Goal: Task Accomplishment & Management: Use online tool/utility

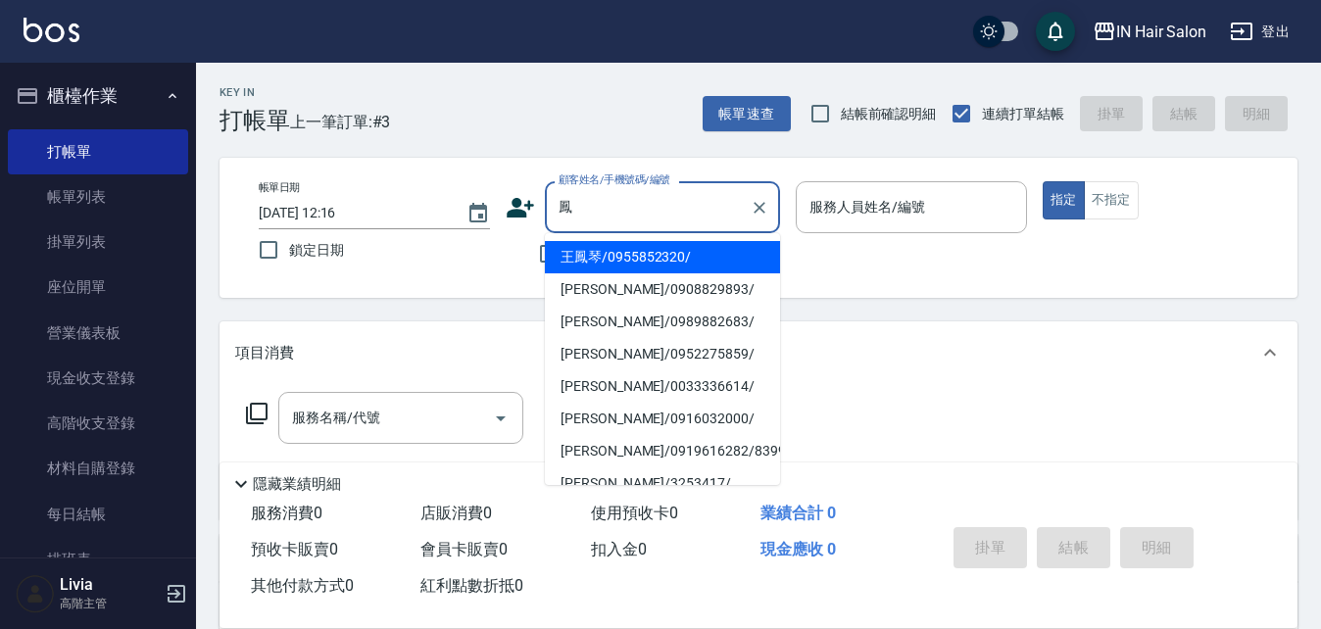
click at [597, 258] on li "王鳳琴/0955852320/" at bounding box center [662, 257] width 235 height 32
type input "王鳳琴/0955852320/"
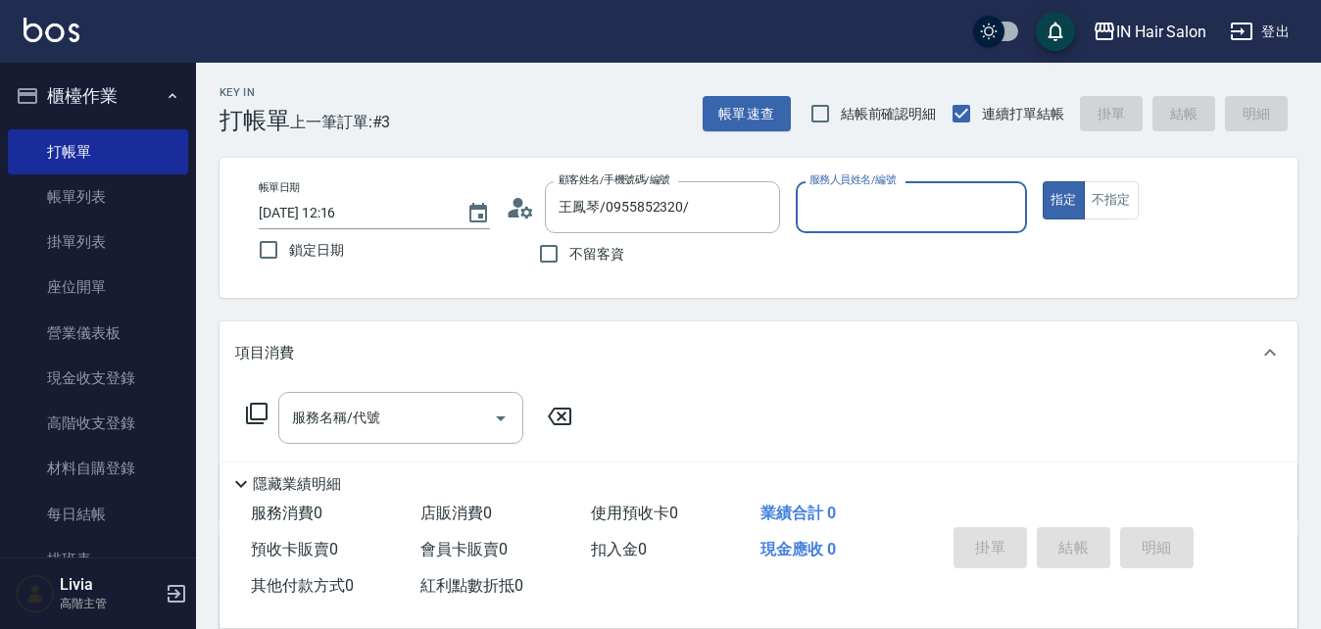
type input "8號店長Livia-8"
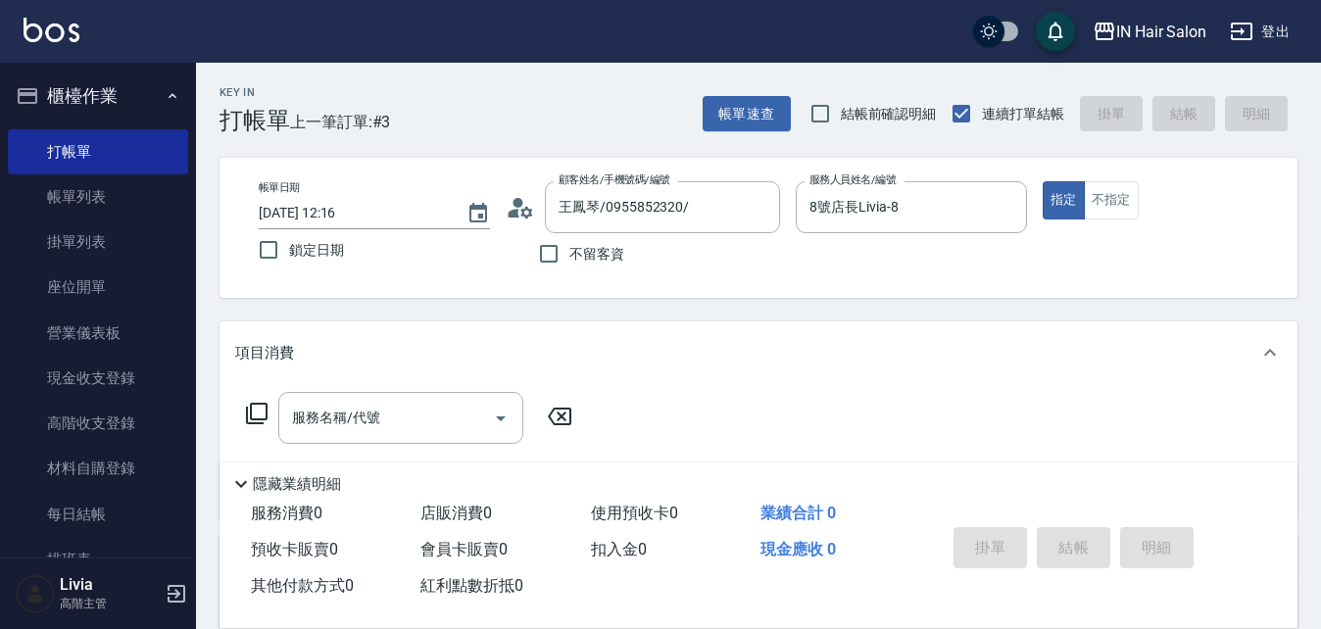
click at [260, 413] on icon at bounding box center [257, 414] width 24 height 24
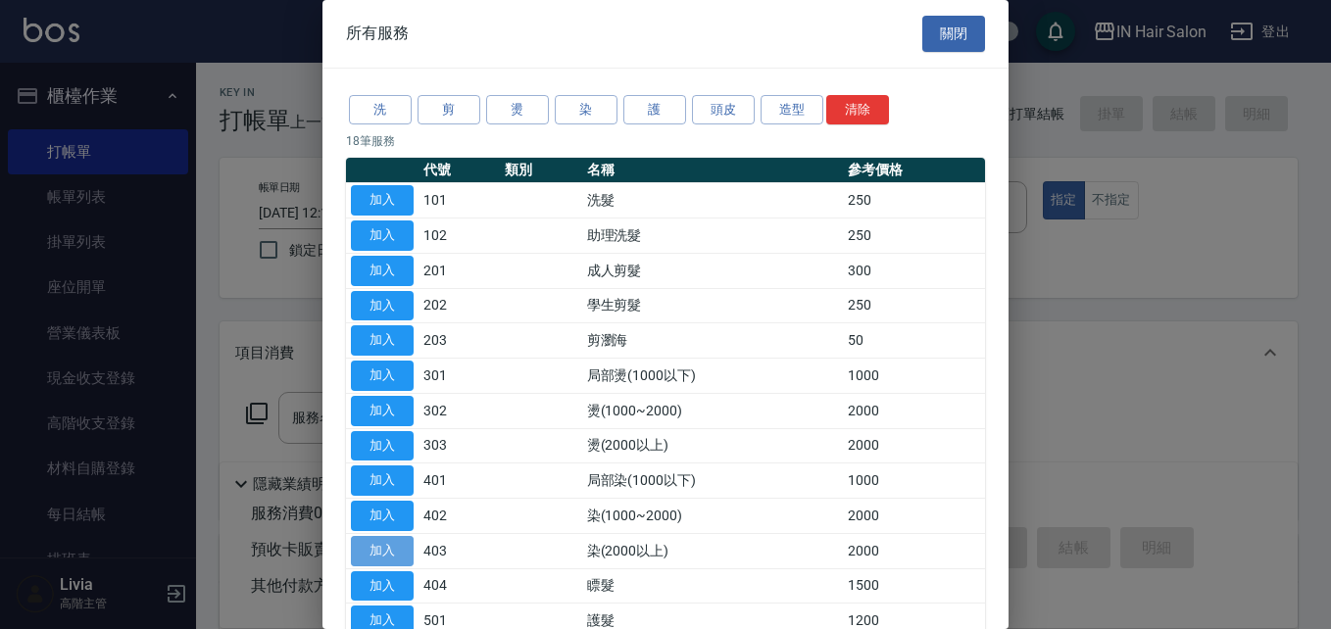
click at [383, 543] on button "加入" at bounding box center [382, 551] width 63 height 30
type input "染(2000以上)(403)"
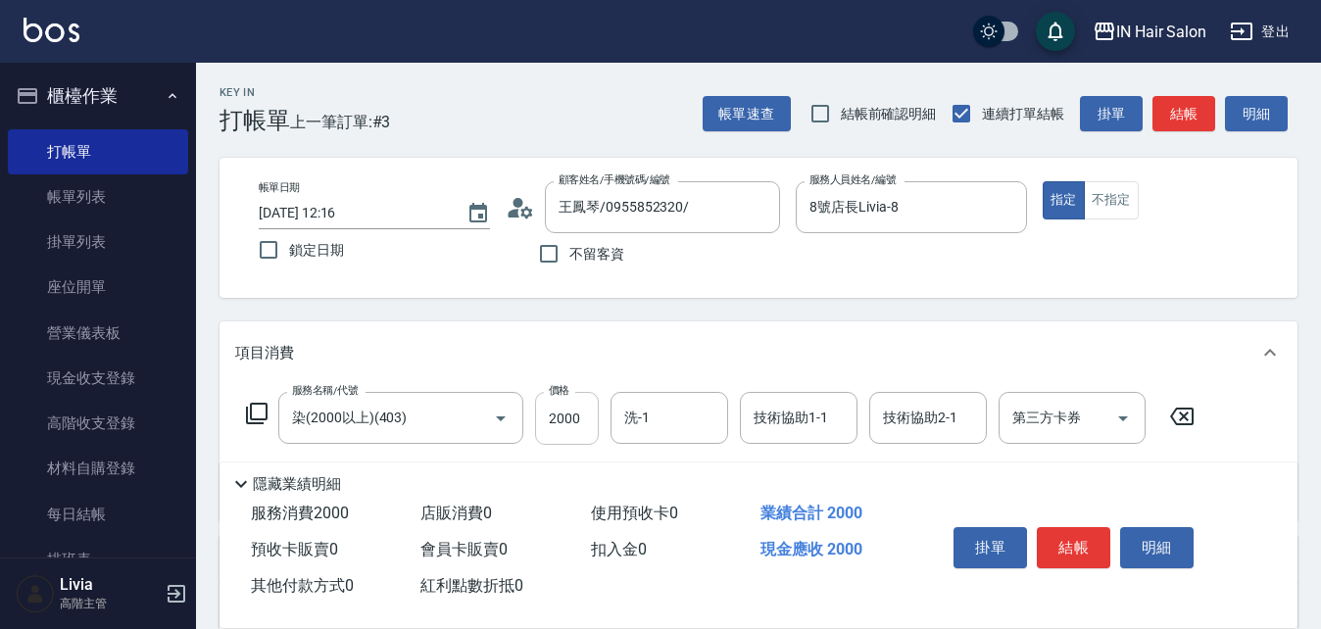
click at [583, 422] on input "2000" at bounding box center [567, 418] width 64 height 53
type input "2800"
click at [1195, 438] on div "服務名稱/代號 染(2000以上)(403) 服務名稱/代號 價格 2800 價格 洗-1 洗-1 技術協助1-1 技術協助1-1 技術協助2-1 技術協助2…" at bounding box center [720, 418] width 971 height 53
click at [1084, 538] on button "結帳" at bounding box center [1074, 547] width 74 height 41
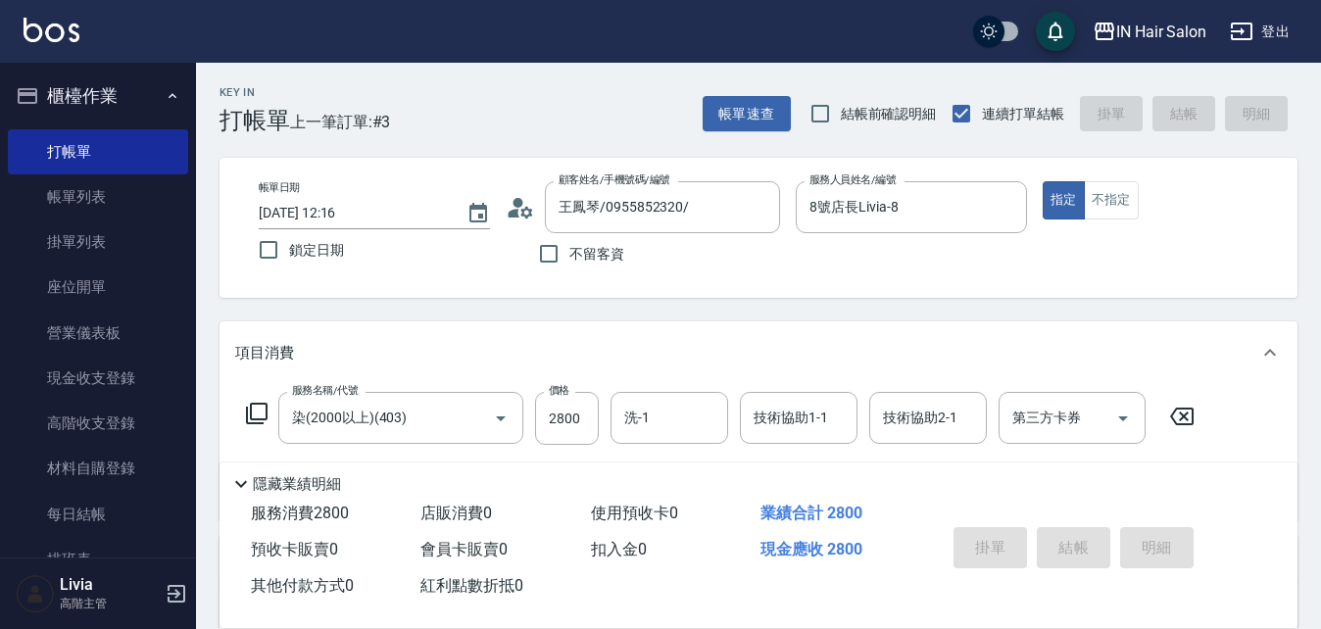
type input "[DATE] 12:54"
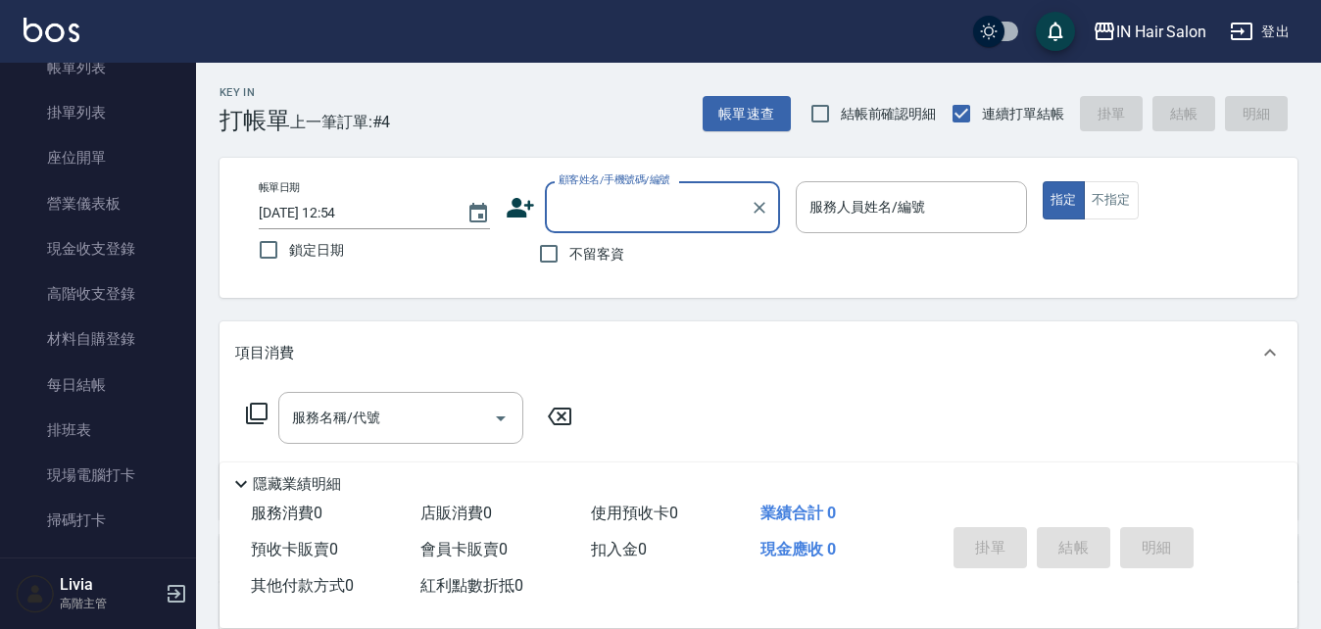
scroll to position [392, 0]
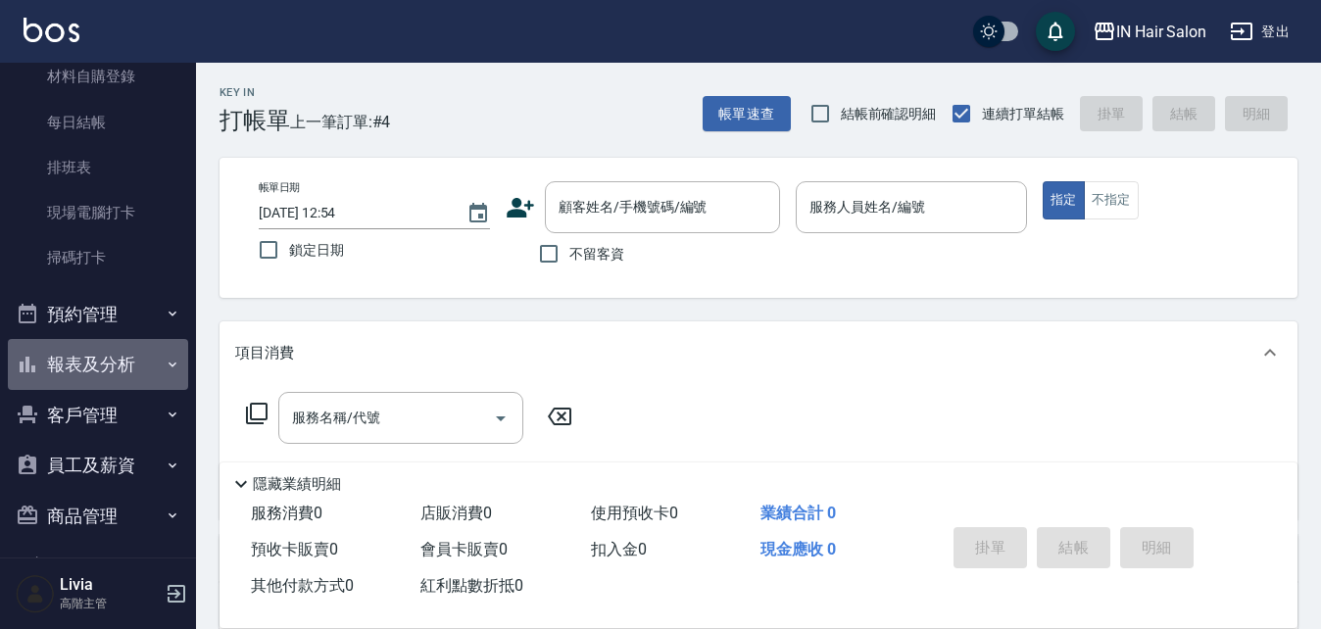
click at [112, 357] on button "報表及分析" at bounding box center [98, 364] width 180 height 51
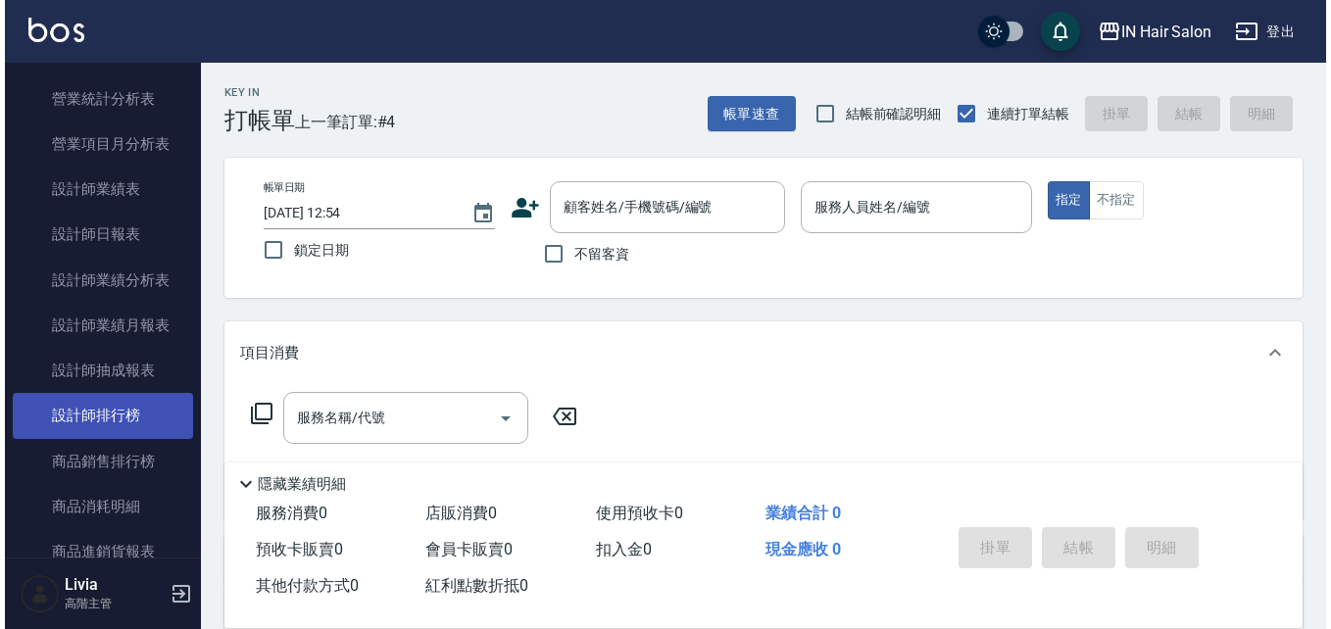
scroll to position [1274, 0]
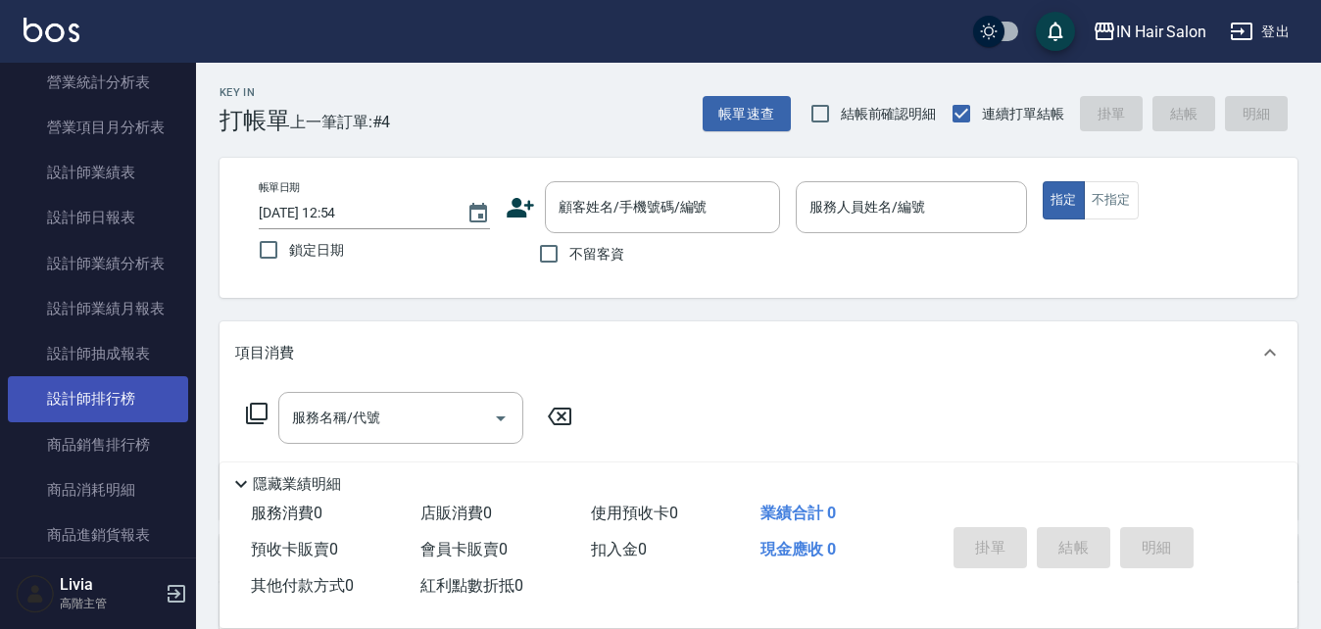
click at [134, 393] on link "設計師排行榜" at bounding box center [98, 398] width 180 height 45
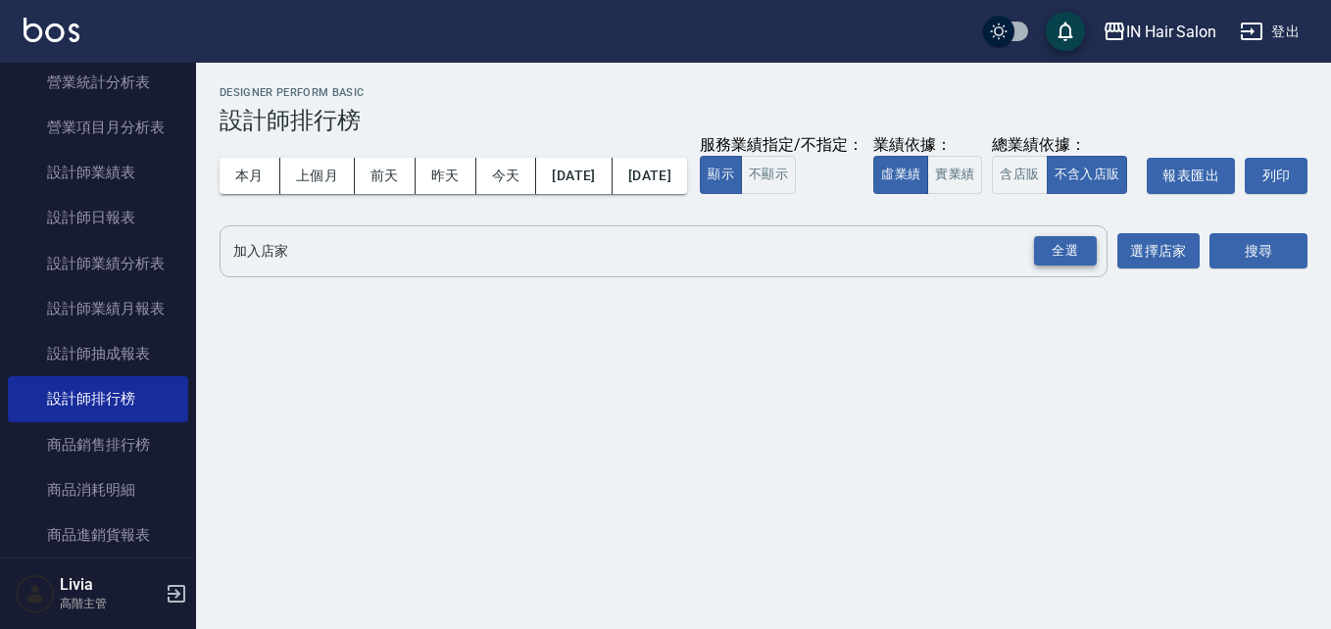
drag, startPoint x: 1060, startPoint y: 285, endPoint x: 815, endPoint y: 255, distance: 246.9
click at [1058, 267] on div "全選" at bounding box center [1065, 251] width 63 height 30
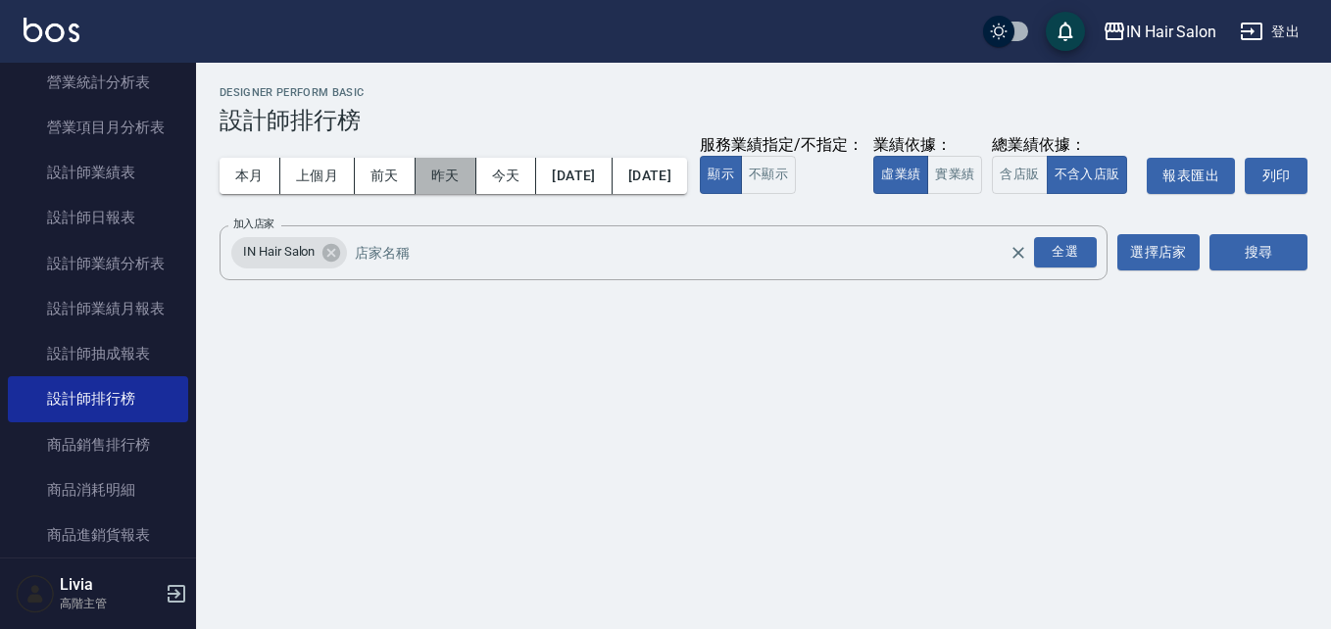
click at [451, 173] on button "昨天" at bounding box center [446, 176] width 61 height 36
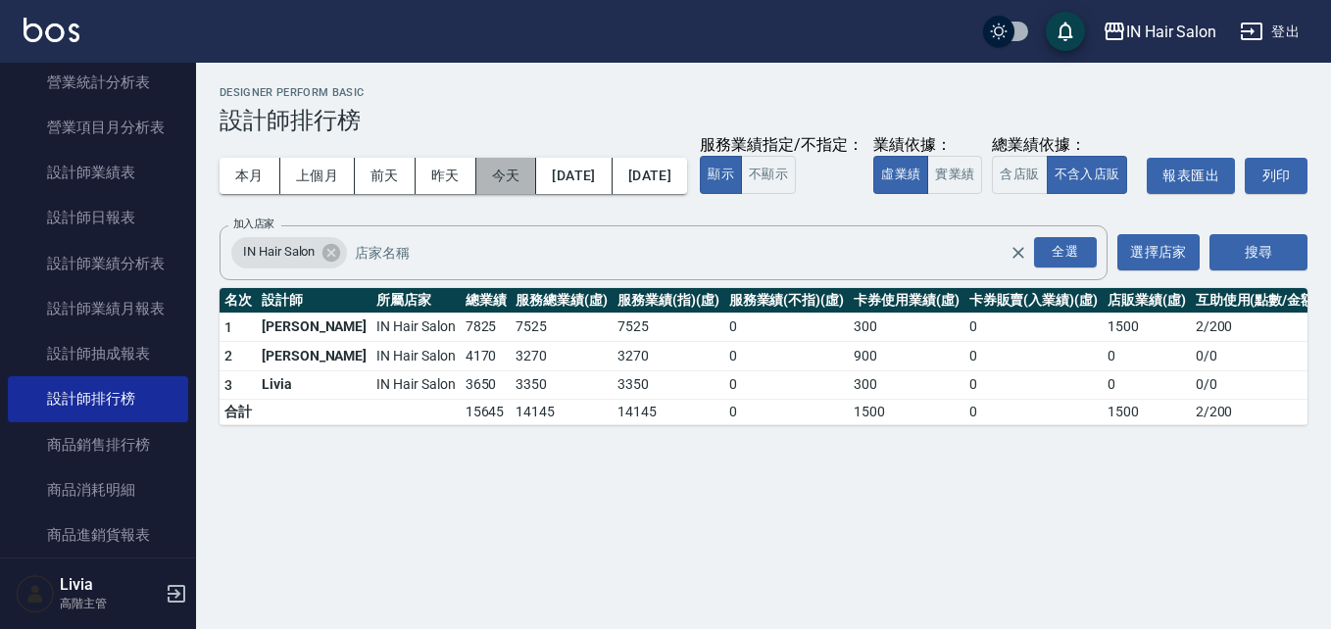
click at [503, 171] on button "今天" at bounding box center [506, 176] width 61 height 36
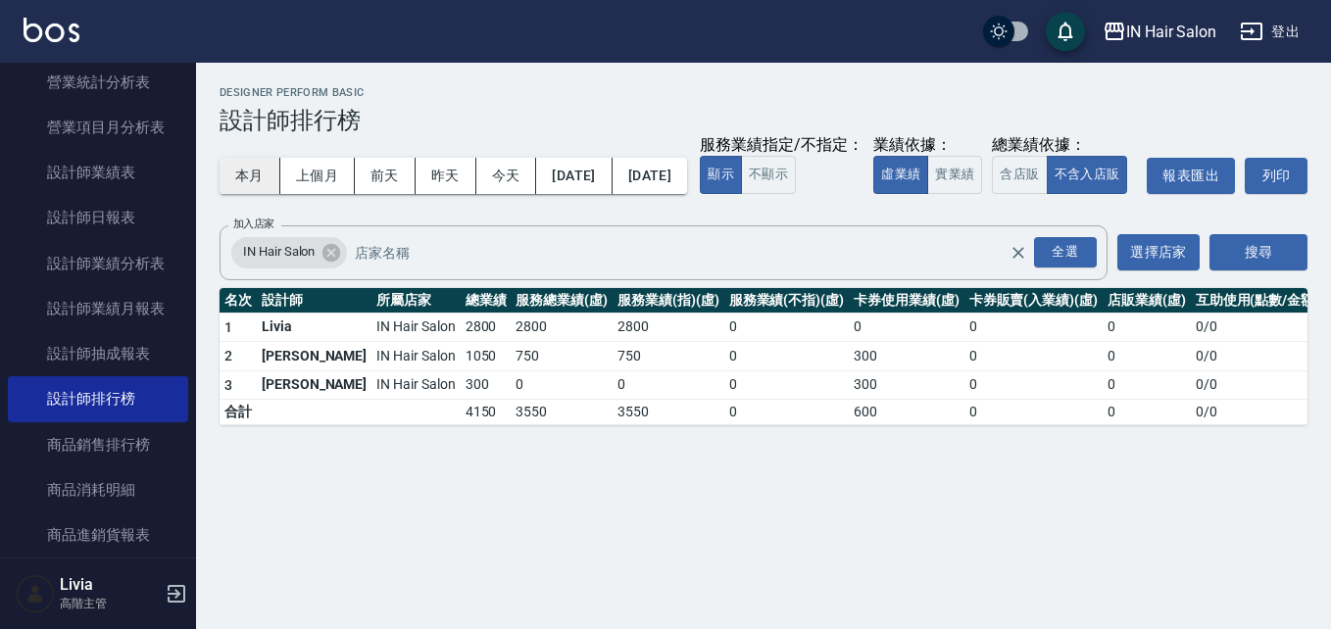
click at [240, 173] on button "本月" at bounding box center [250, 176] width 61 height 36
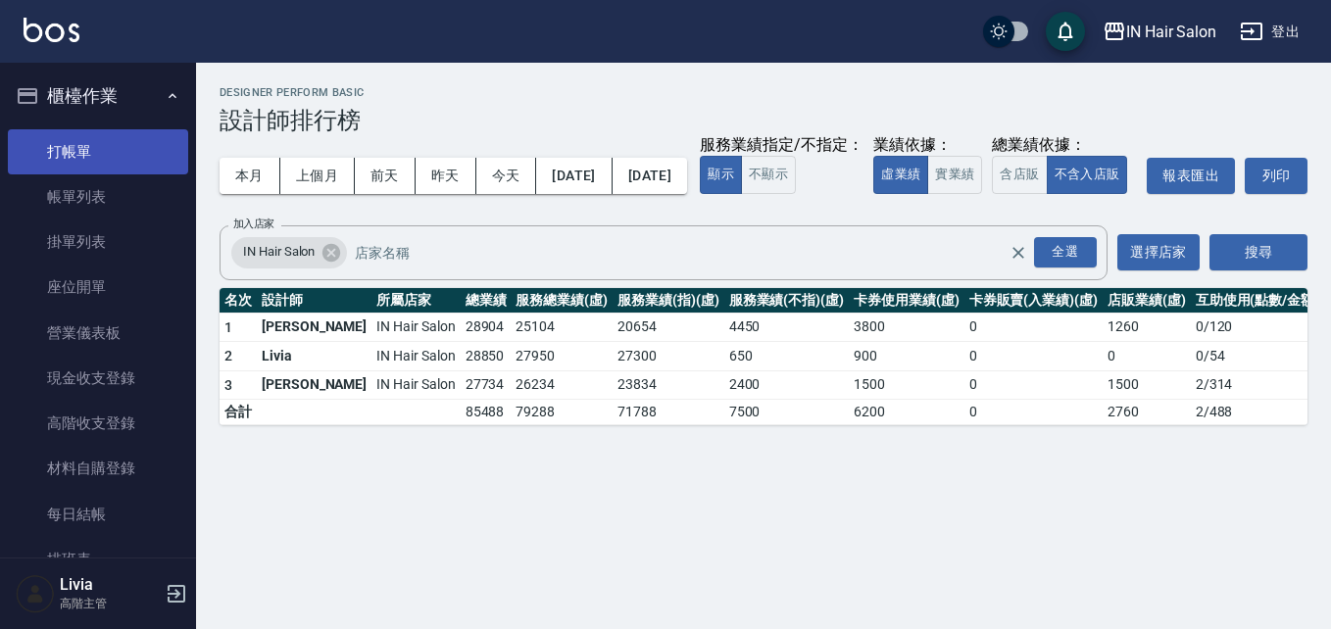
click at [71, 143] on link "打帳單" at bounding box center [98, 151] width 180 height 45
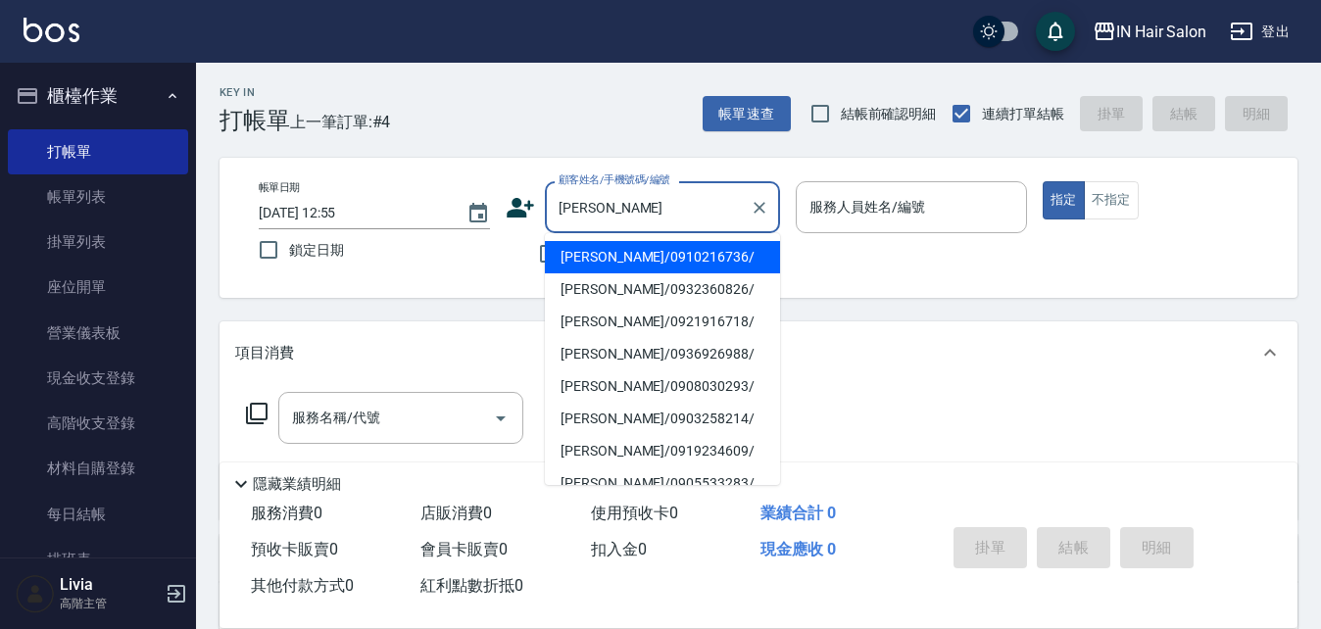
click at [571, 320] on li "[PERSON_NAME]/0921916718/" at bounding box center [662, 322] width 235 height 32
type input "[PERSON_NAME]/0921916718/"
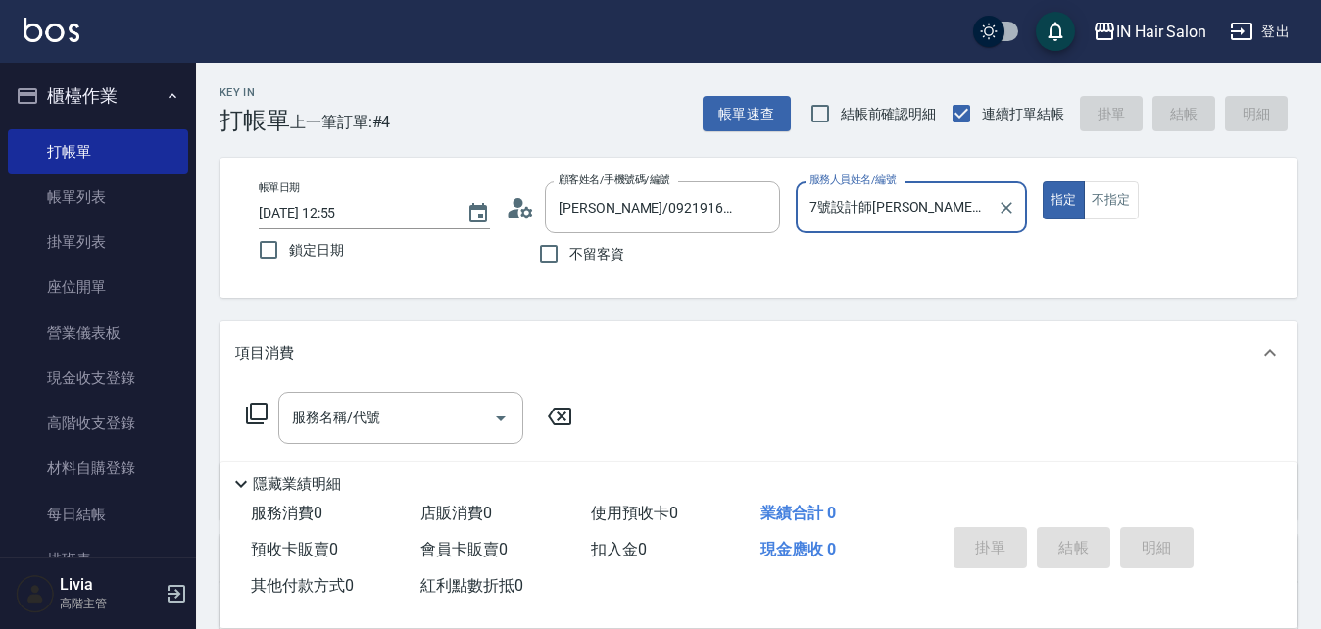
type input "7號設計師[PERSON_NAME]-7"
click at [255, 411] on icon at bounding box center [257, 414] width 24 height 24
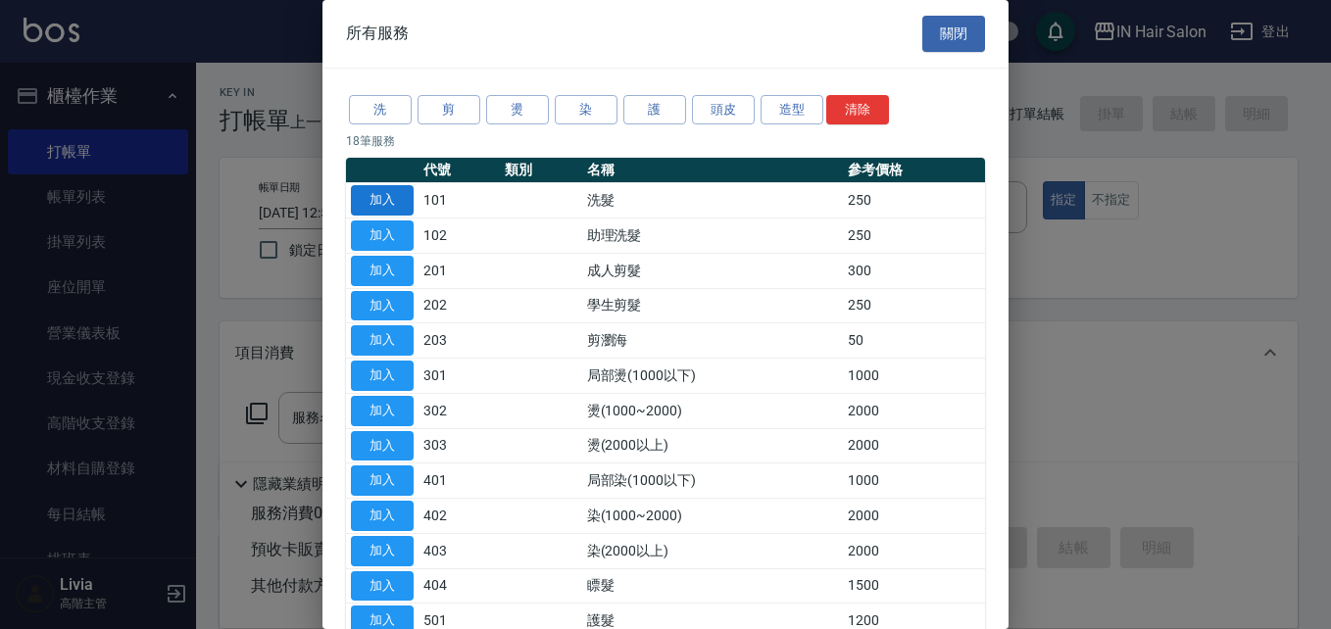
click at [386, 197] on button "加入" at bounding box center [382, 200] width 63 height 30
type input "洗髮(101)"
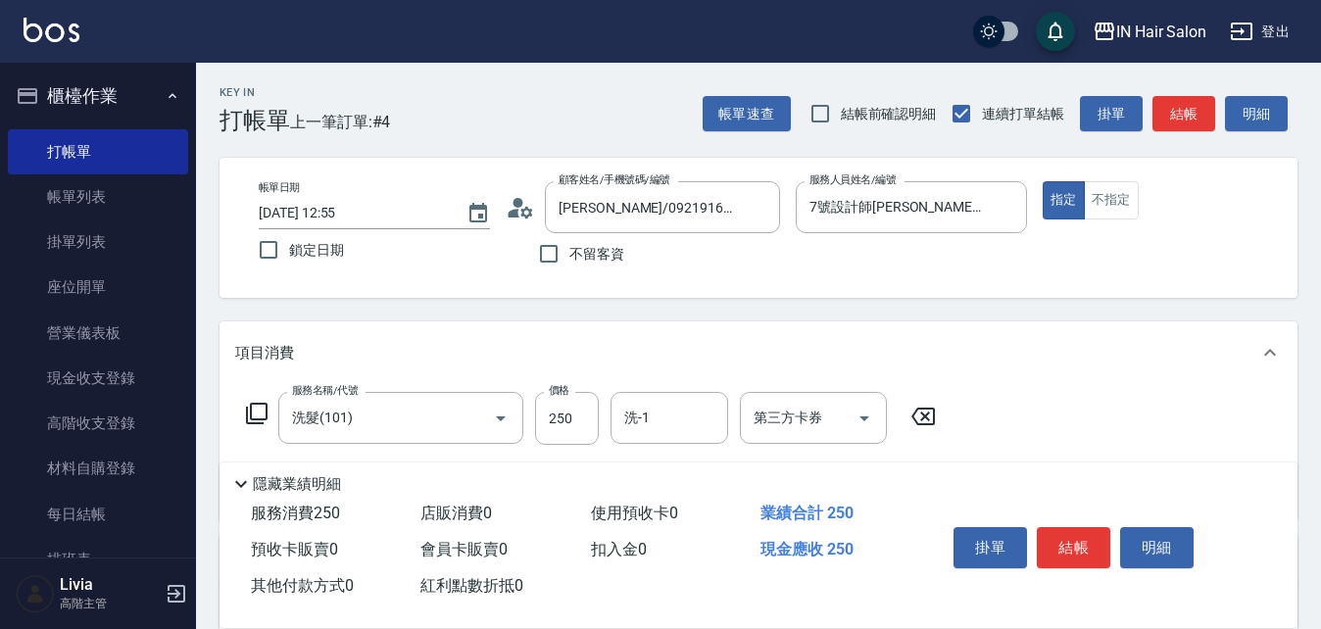
click at [258, 412] on icon at bounding box center [257, 414] width 24 height 24
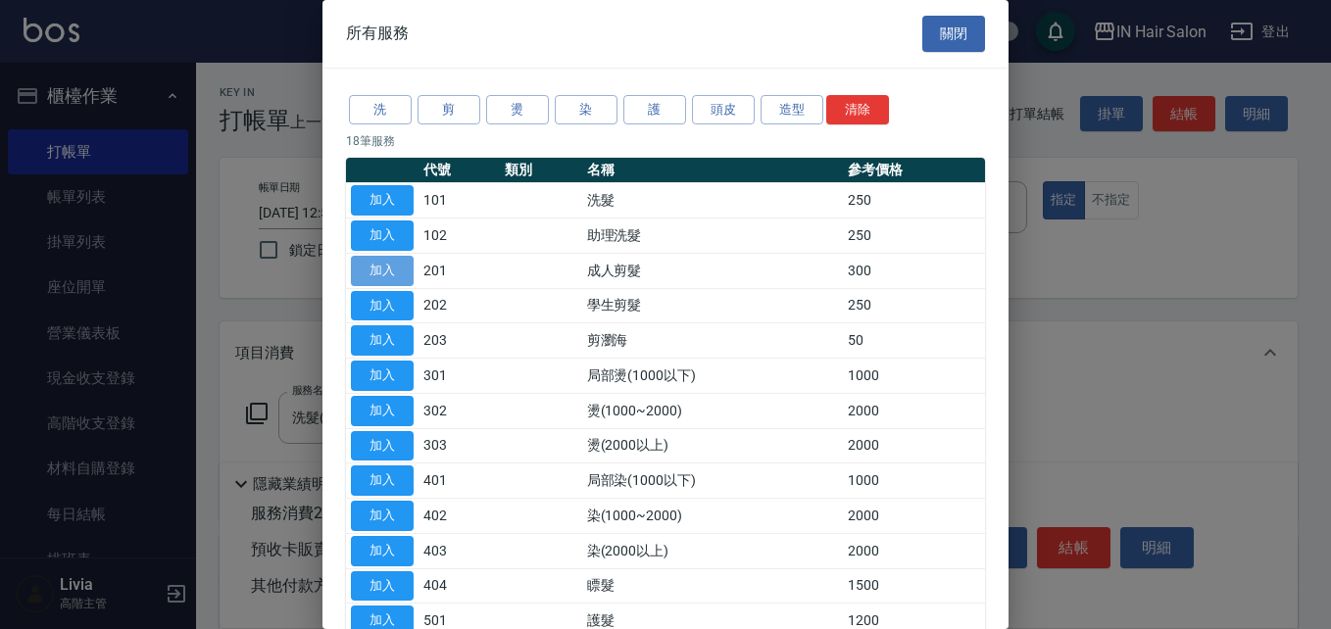
click at [378, 271] on button "加入" at bounding box center [382, 271] width 63 height 30
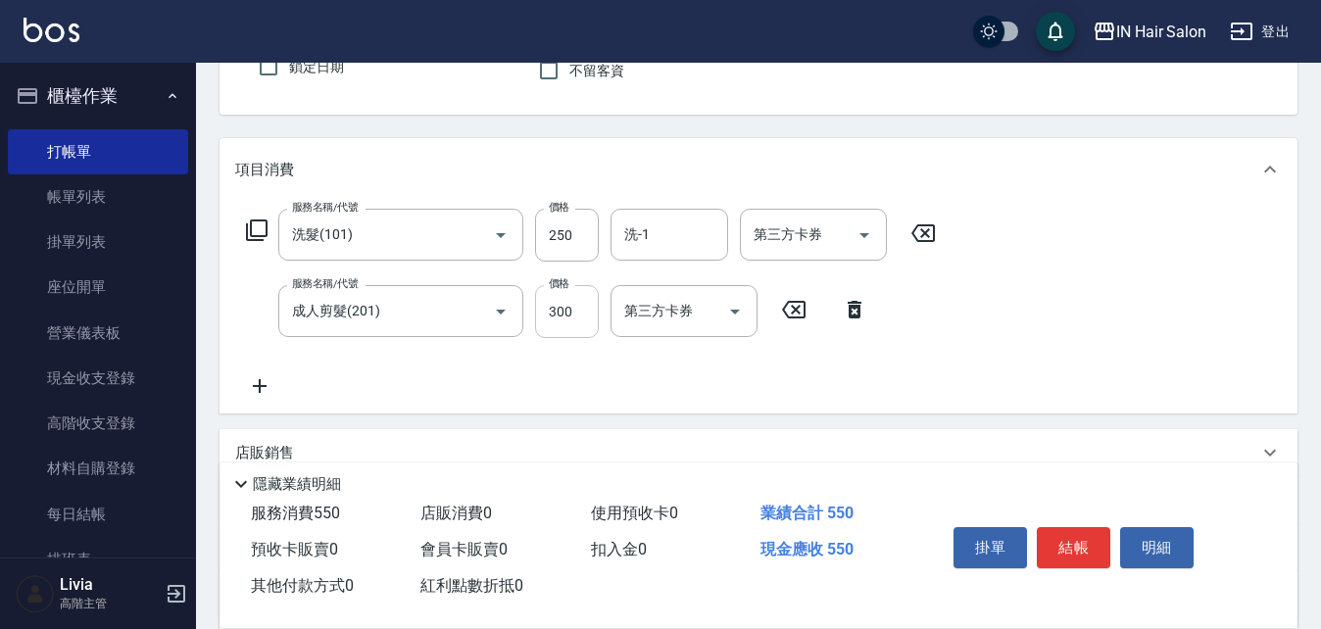
scroll to position [196, 0]
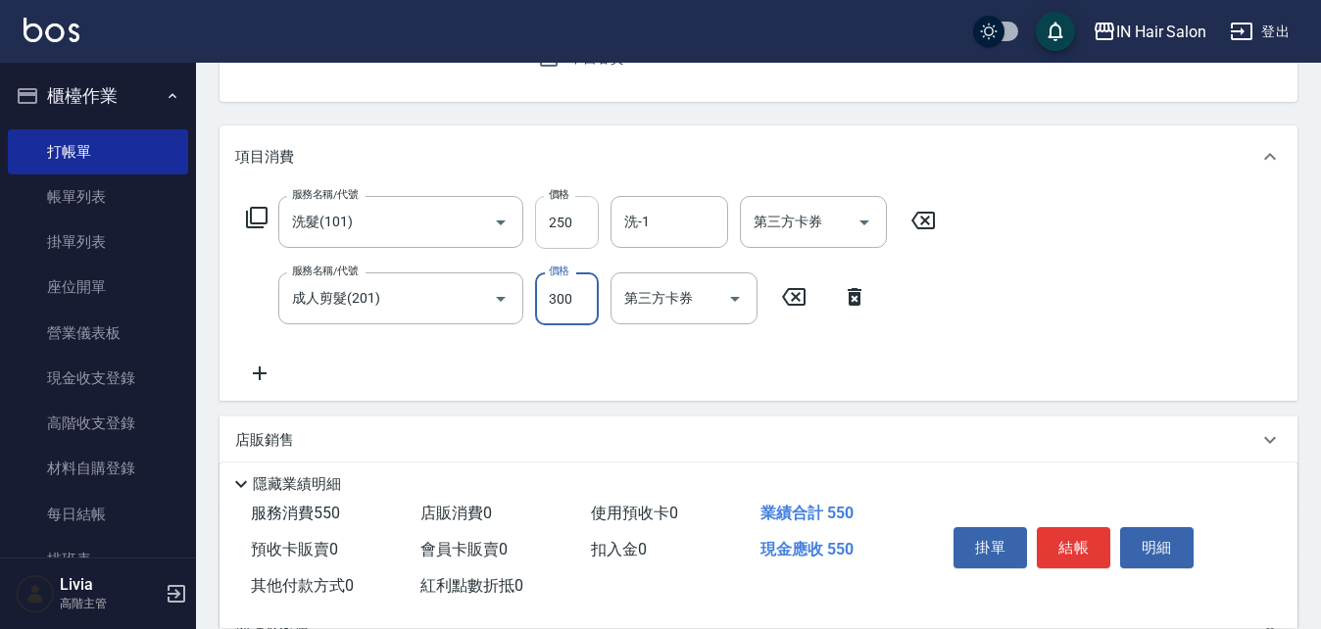
click at [581, 231] on input "250" at bounding box center [567, 222] width 64 height 53
click at [580, 231] on input "250" at bounding box center [567, 222] width 64 height 53
type input "300"
click at [492, 363] on div "服務名稱/代號 洗髮(101) 服務名稱/代號 價格 300 價格 洗-1 洗-1 第三方卡券 第三方卡券 服務名稱/代號 成人剪髮(201) 服務名稱/代號…" at bounding box center [591, 290] width 713 height 189
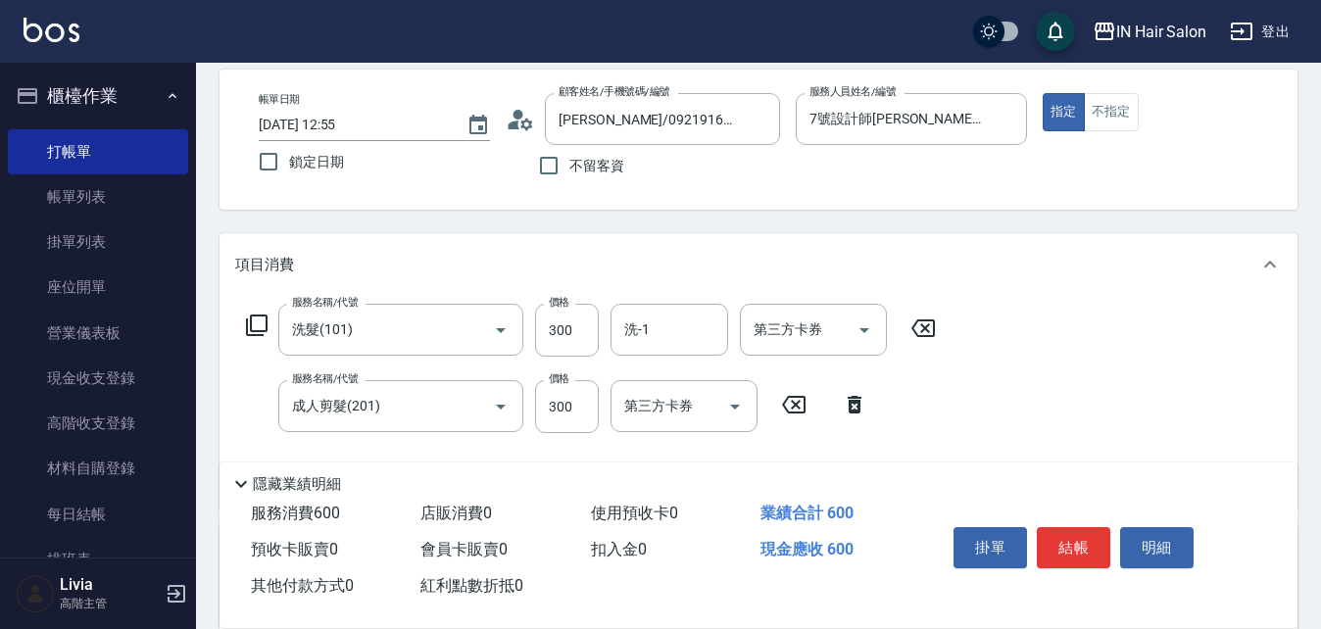
scroll to position [0, 0]
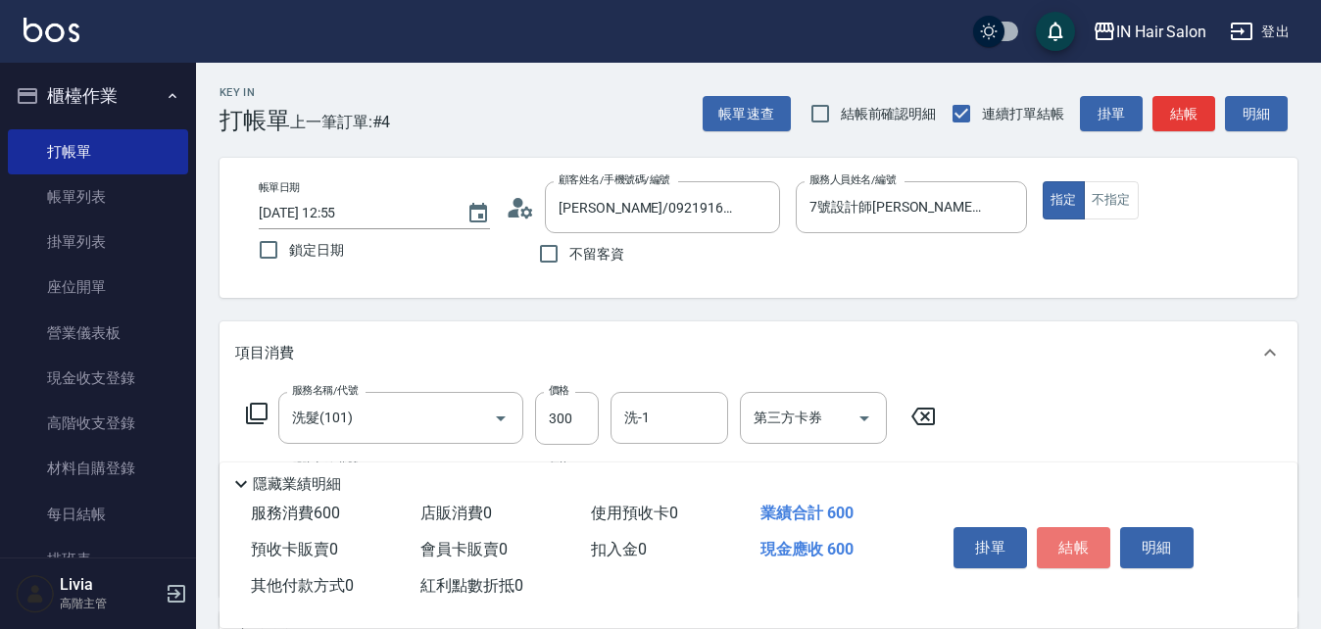
click at [1081, 543] on button "結帳" at bounding box center [1074, 547] width 74 height 41
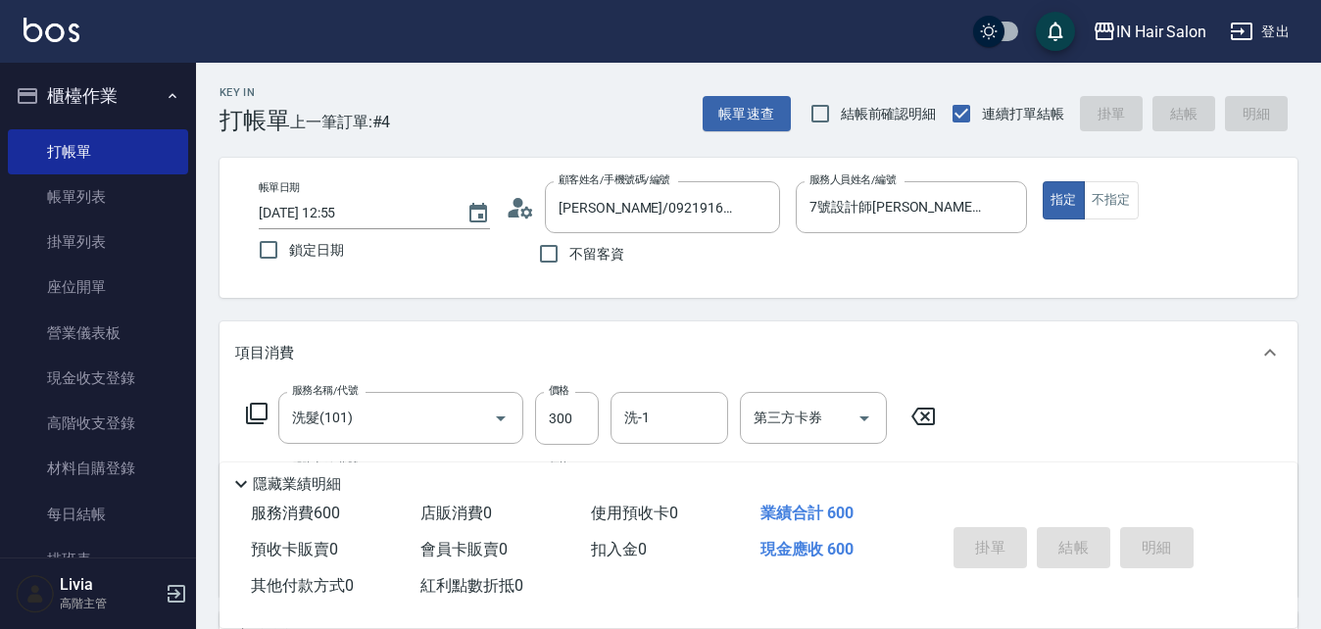
type input "[DATE] 13:04"
